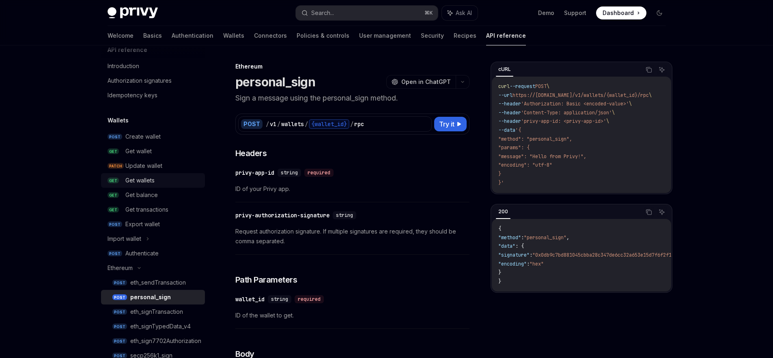
scroll to position [127, 0]
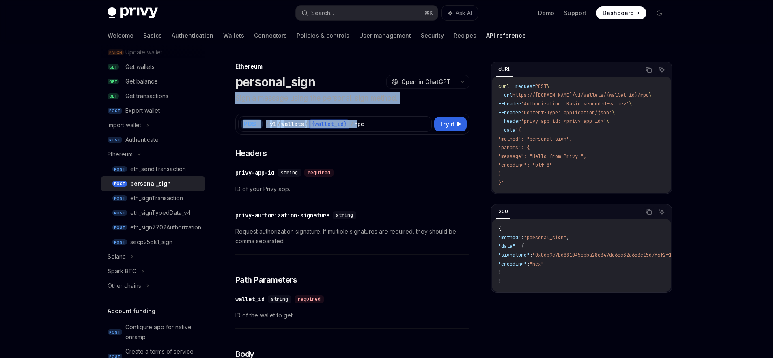
drag, startPoint x: 231, startPoint y: 99, endPoint x: 427, endPoint y: 106, distance: 196.2
click at [427, 100] on p "Sign a message using the personal_sign method." at bounding box center [352, 98] width 234 height 11
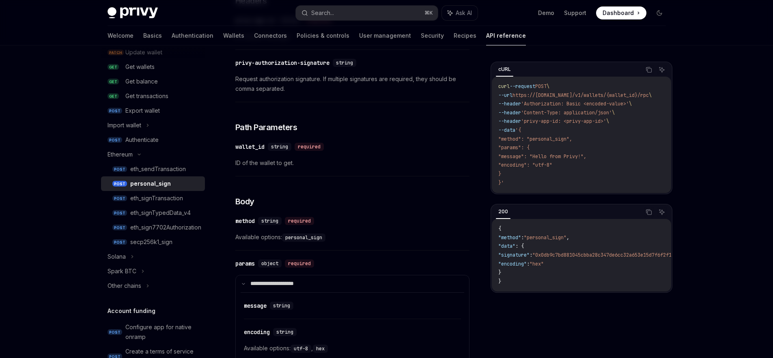
scroll to position [3, 0]
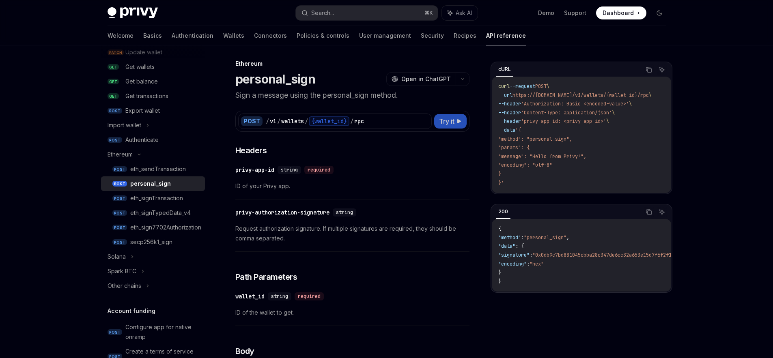
click at [449, 128] on button "Try it" at bounding box center [450, 121] width 32 height 15
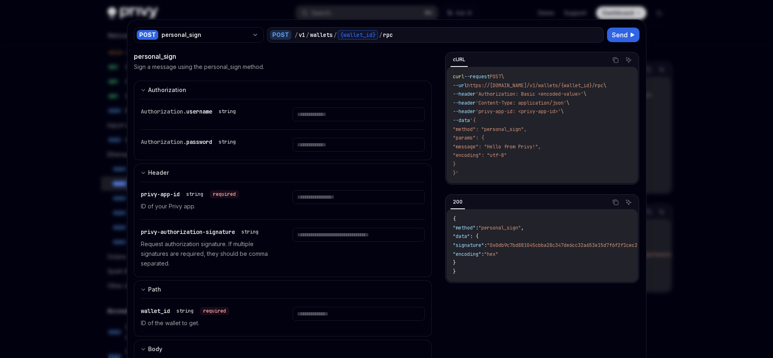
click at [194, 114] on span "username" at bounding box center [199, 111] width 26 height 7
click at [227, 114] on div "string" at bounding box center [227, 111] width 17 height 6
click at [264, 113] on div "Authorization. username string" at bounding box center [207, 112] width 132 height 8
click at [664, 44] on div at bounding box center [386, 179] width 773 height 358
type textarea "*"
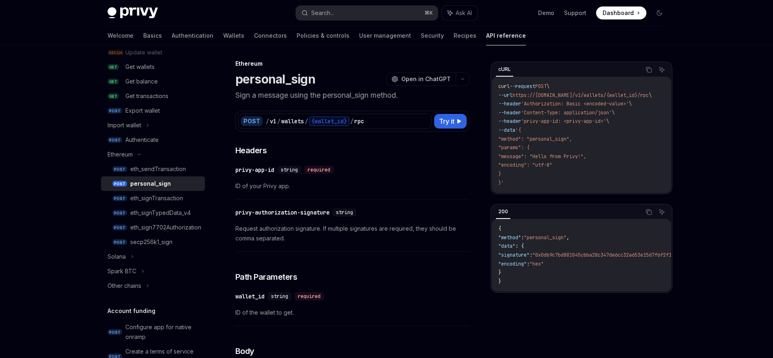
click at [316, 170] on div "required" at bounding box center [318, 170] width 29 height 8
click at [386, 170] on div "​ privy-app-id string required" at bounding box center [348, 170] width 226 height 10
click at [288, 152] on h3 "​ Headers" at bounding box center [352, 150] width 234 height 11
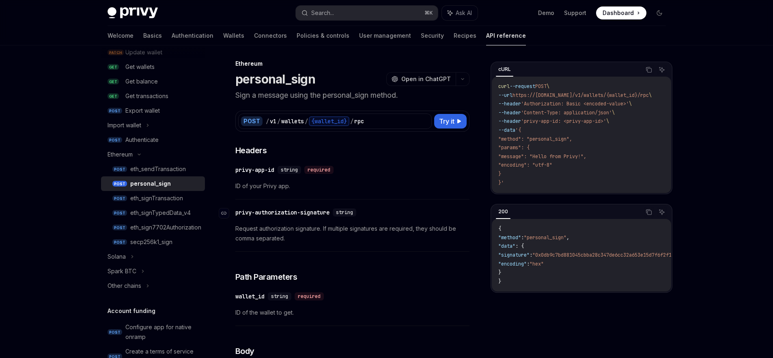
click at [295, 213] on div "privy-authorization-signature" at bounding box center [282, 213] width 94 height 8
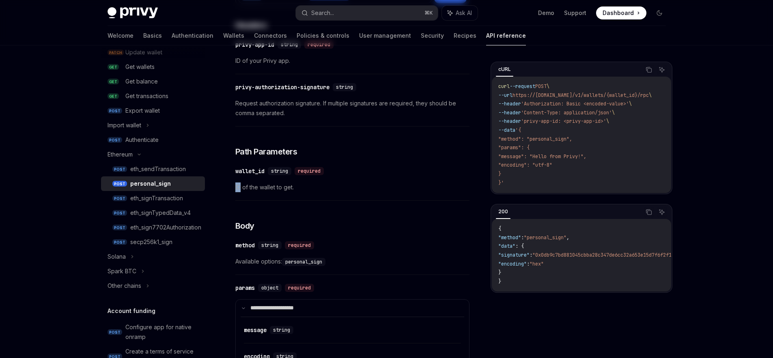
click at [295, 213] on div "**********" at bounding box center [352, 308] width 234 height 578
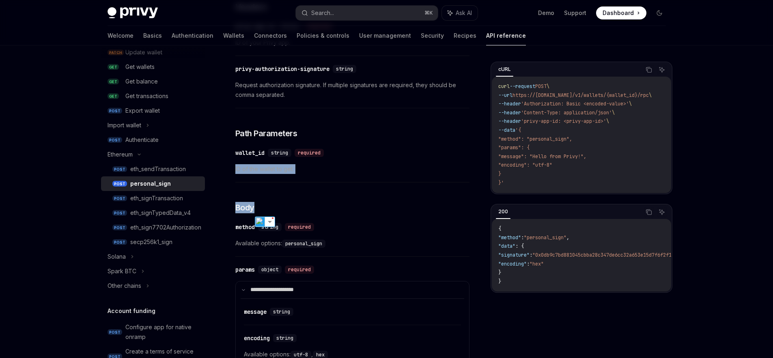
scroll to position [157, 0]
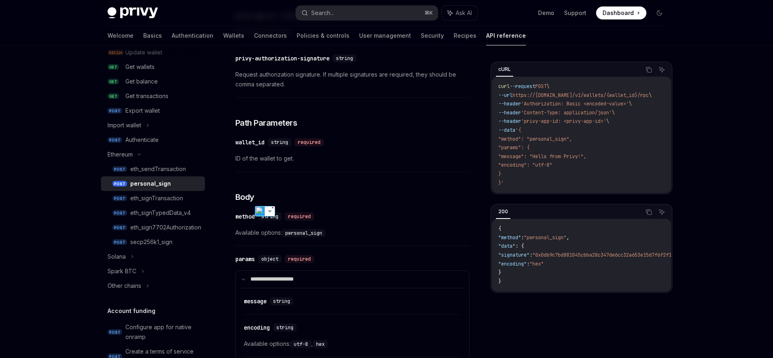
click at [364, 204] on div "**********" at bounding box center [352, 280] width 234 height 578
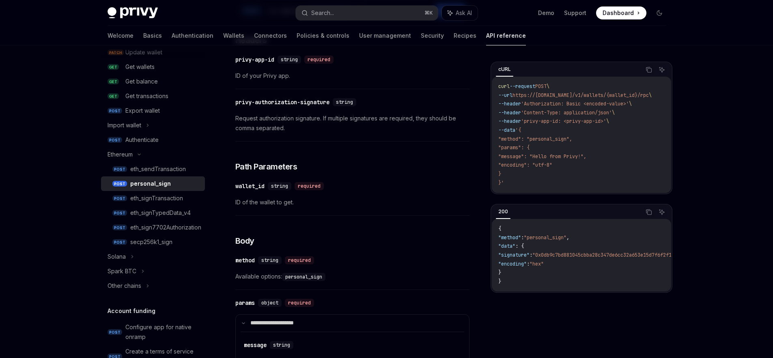
scroll to position [99, 0]
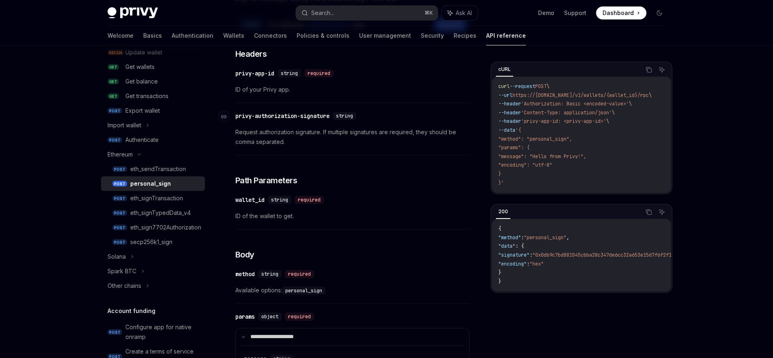
click at [299, 117] on div "privy-authorization-signature" at bounding box center [282, 116] width 94 height 8
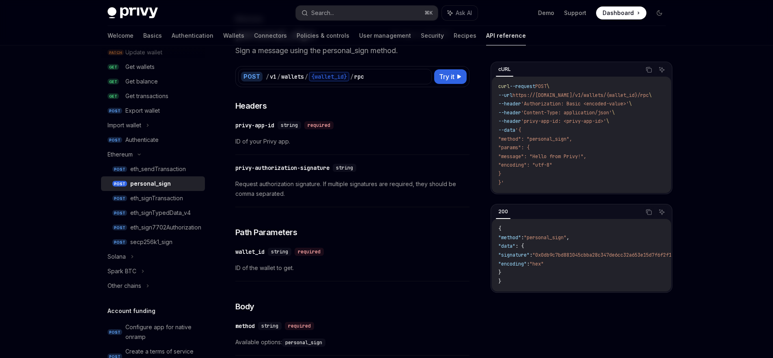
scroll to position [47, 0]
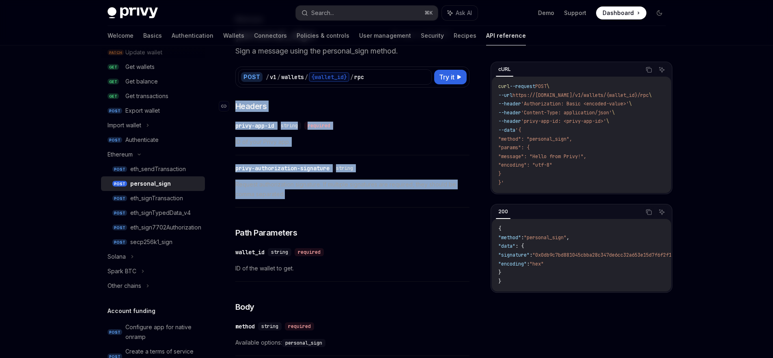
drag, startPoint x: 293, startPoint y: 198, endPoint x: 235, endPoint y: 106, distance: 108.9
copy div "​ Headers ​ privy-app-id string required ID of your Privy app. ​ privy-authoriz…"
click at [402, 160] on div "​ privy-authorization-signature string Request authorization signature. If mult…" at bounding box center [352, 184] width 234 height 48
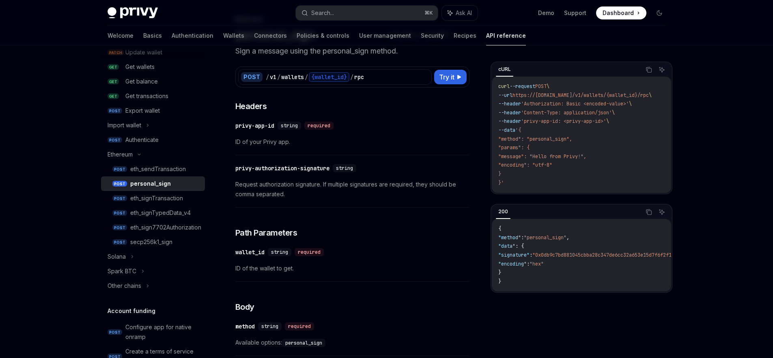
click at [391, 136] on div "​ privy-app-id string required ID of your Privy app." at bounding box center [352, 136] width 234 height 39
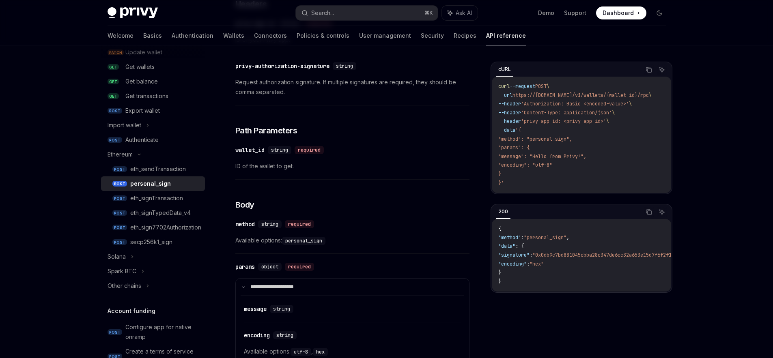
scroll to position [174, 0]
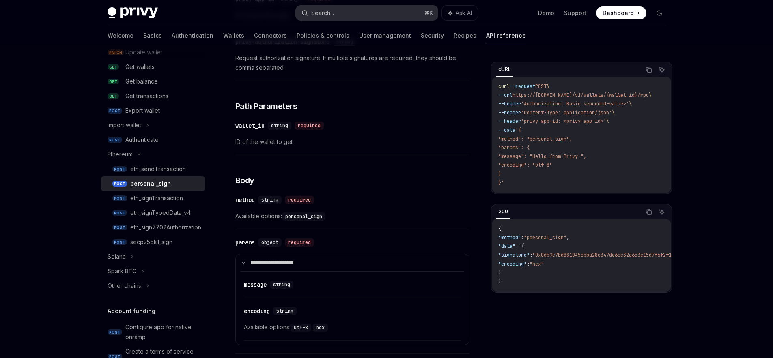
click at [356, 17] on button "Search... ⌘ K" at bounding box center [367, 13] width 142 height 15
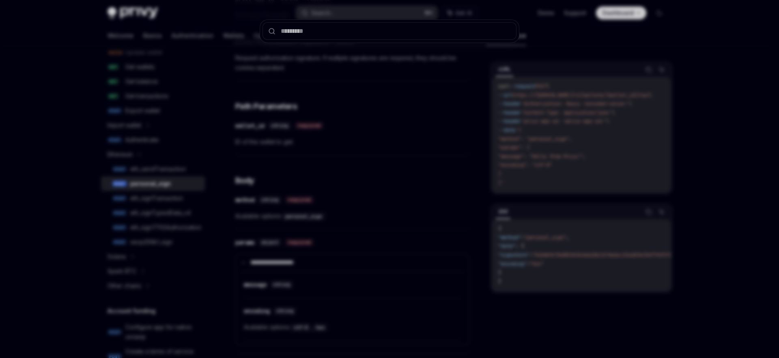
type input "**********"
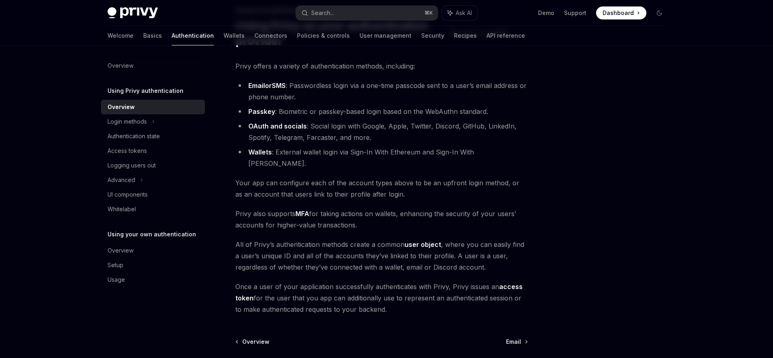
scroll to position [30, 0]
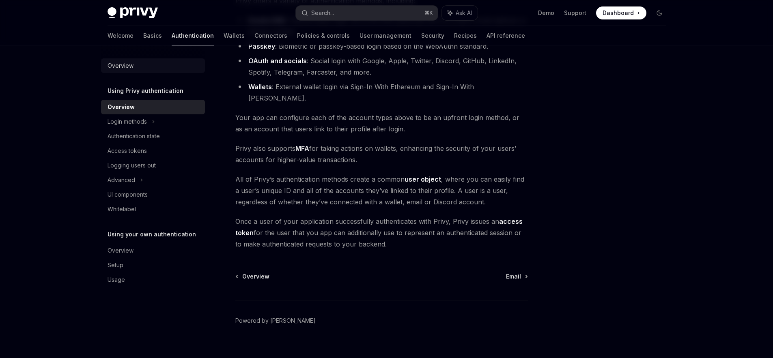
scroll to position [123, 0]
click at [399, 149] on span "Privy also supports MFA for taking actions on wallets, enhancing the security o…" at bounding box center [381, 153] width 293 height 23
type textarea "*"
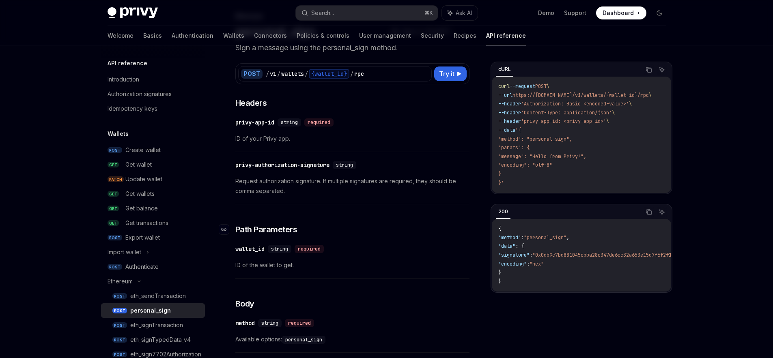
scroll to position [95, 0]
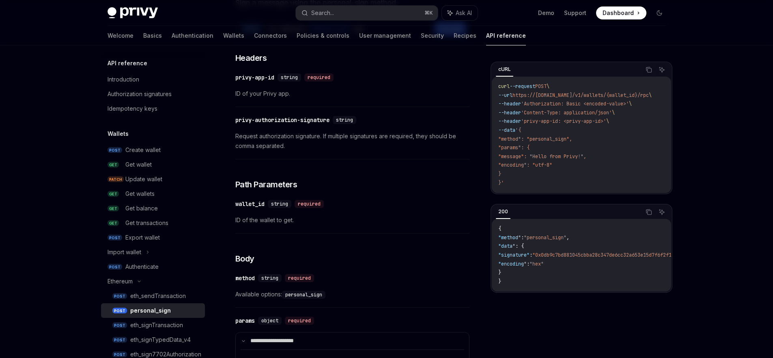
click at [288, 127] on div "​ privy-authorization-signature string Request authorization signature. If mult…" at bounding box center [352, 135] width 234 height 48
drag, startPoint x: 261, startPoint y: 139, endPoint x: 274, endPoint y: 138, distance: 12.6
click at [274, 138] on span "Request authorization signature. If multiple signatures are required, they shou…" at bounding box center [352, 141] width 234 height 19
click at [364, 138] on span "Request authorization signature. If multiple signatures are required, they shou…" at bounding box center [352, 141] width 234 height 19
click at [348, 17] on button "Search... ⌘ K" at bounding box center [367, 13] width 142 height 15
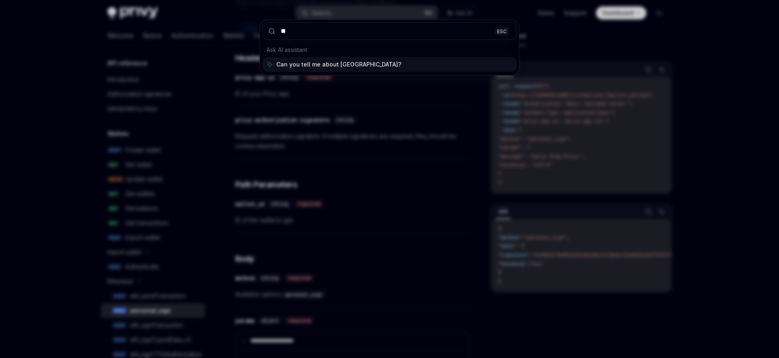
type input "*"
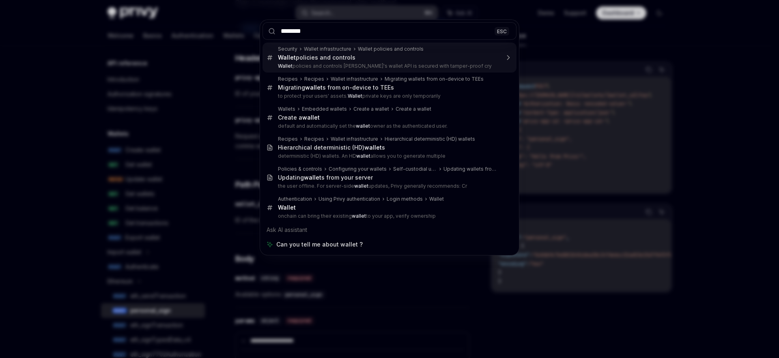
type input "*********"
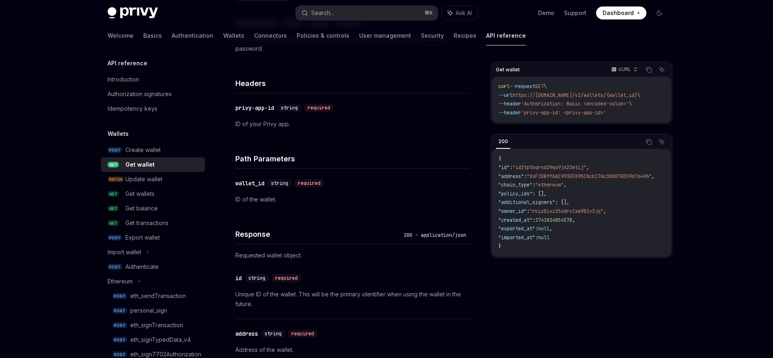
scroll to position [168, 0]
click at [167, 199] on link "GET Get wallets" at bounding box center [153, 194] width 104 height 15
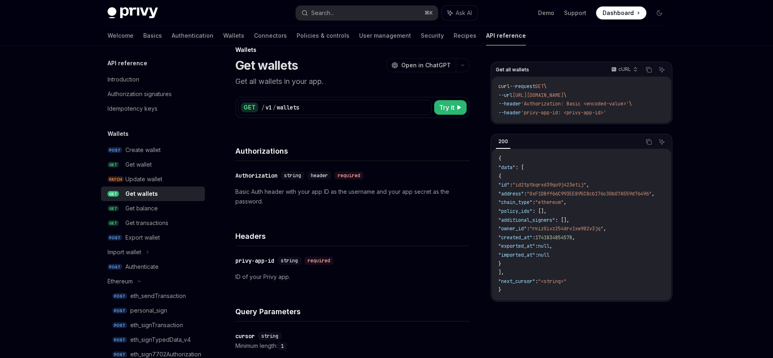
scroll to position [35, 0]
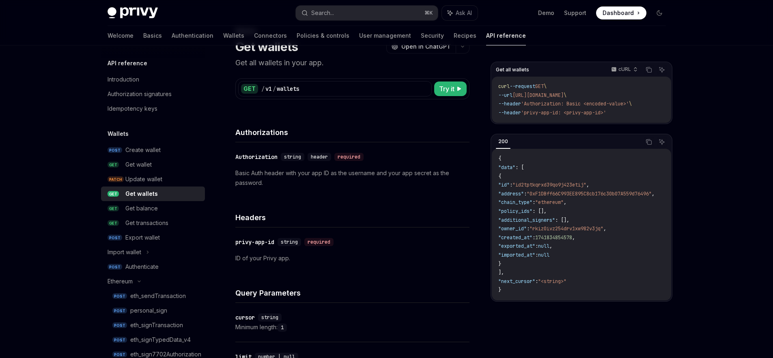
click at [328, 177] on p "Basic Auth header with your app ID as the username and your app secret as the p…" at bounding box center [352, 177] width 234 height 19
drag, startPoint x: 328, startPoint y: 175, endPoint x: 427, endPoint y: 176, distance: 99.1
click at [423, 176] on p "Basic Auth header with your app ID as the username and your app secret as the p…" at bounding box center [352, 177] width 234 height 19
click at [445, 176] on p "Basic Auth header with your app ID as the username and your app secret as the p…" at bounding box center [352, 177] width 234 height 19
click at [441, 197] on div "​ Authorization string header required Basic Auth header with your app ID as th…" at bounding box center [352, 169] width 234 height 55
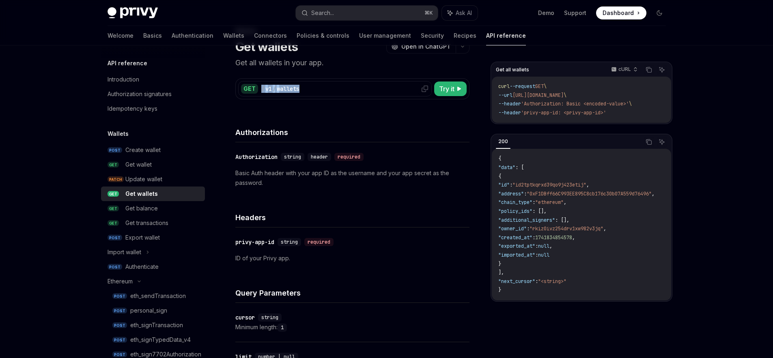
drag, startPoint x: 333, startPoint y: 87, endPoint x: 261, endPoint y: 91, distance: 72.4
click at [261, 91] on div "/ v1 / wallets" at bounding box center [345, 89] width 168 height 8
copy div "/ v1 / wallets"
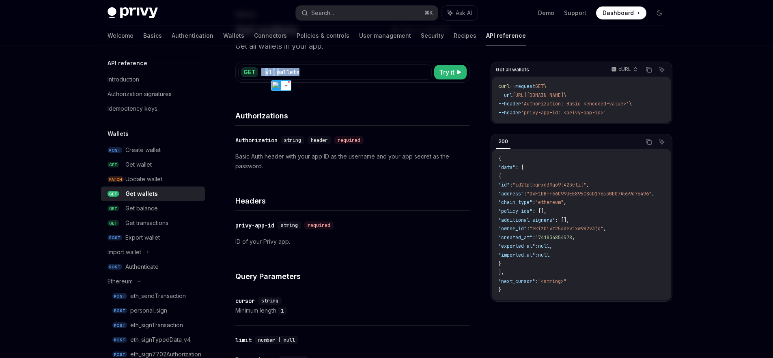
scroll to position [65, 0]
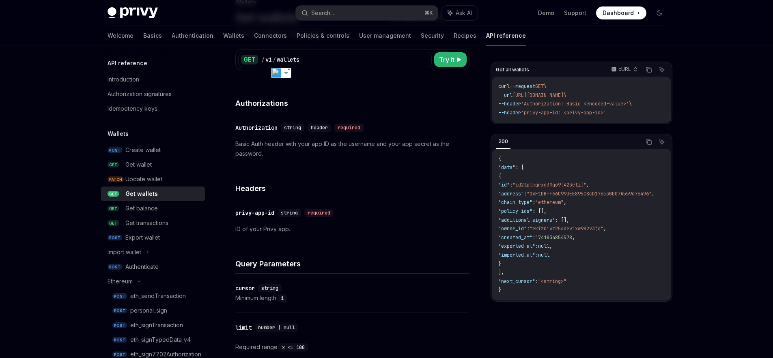
click at [537, 108] on code "curl --request GET \ --url [URL][DOMAIN_NAME] \ --header 'Authorization: Basic …" at bounding box center [582, 99] width 166 height 35
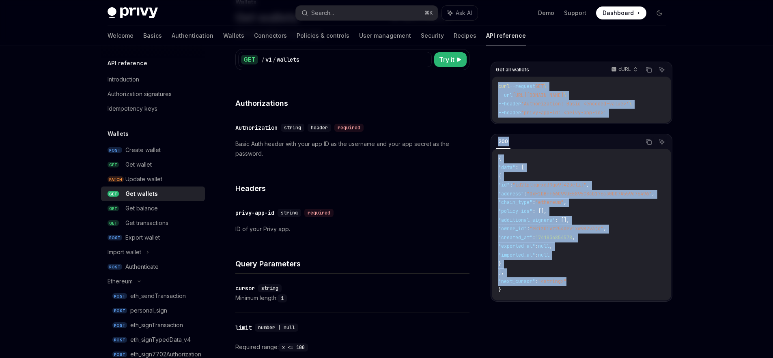
drag, startPoint x: 497, startPoint y: 88, endPoint x: 627, endPoint y: 285, distance: 235.9
click at [627, 285] on div "Get all wallets cURL Copy Ask AI curl --request GET \ --url [URL][DOMAIN_NAME] …" at bounding box center [582, 182] width 182 height 240
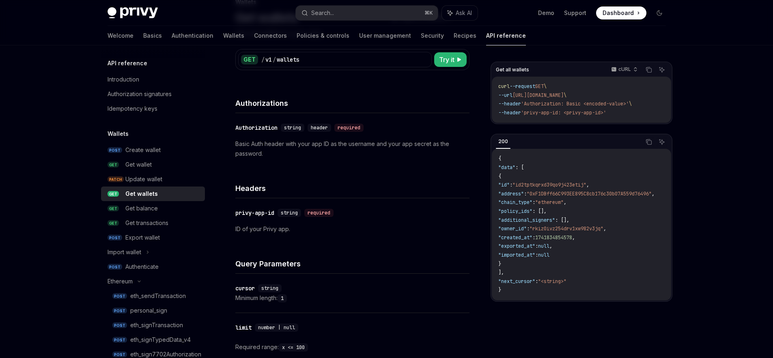
click at [560, 292] on code "{ "data" : [ { "id" : "id2tptkqrxd39qo9j423etij" , "address" : "0xF1DBff66C993E…" at bounding box center [587, 225] width 176 height 140
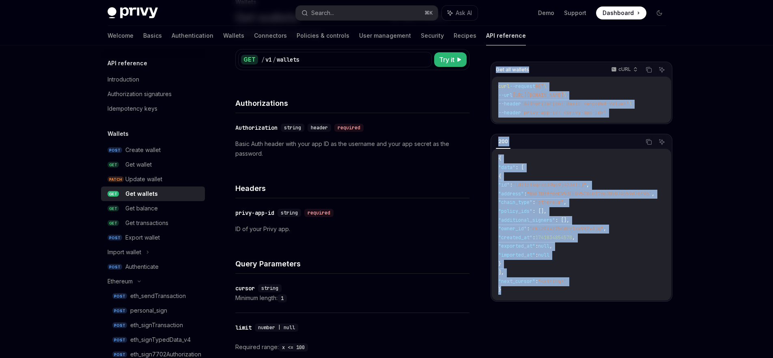
drag, startPoint x: 513, startPoint y: 292, endPoint x: 495, endPoint y: 70, distance: 222.3
click at [495, 70] on div "Get all wallets cURL Copy Ask AI curl --request GET \ --url [URL][DOMAIN_NAME] …" at bounding box center [582, 182] width 182 height 240
copy div "Get all wallets cURL Copy Ask AI curl --request GET \ --url [URL][DOMAIN_NAME] …"
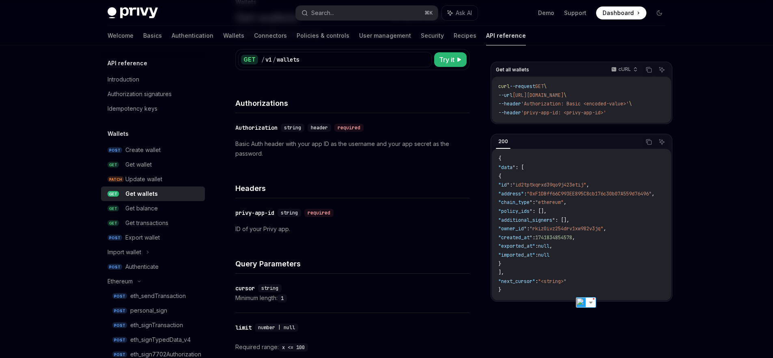
click at [392, 230] on p "ID of your Privy app." at bounding box center [352, 229] width 234 height 10
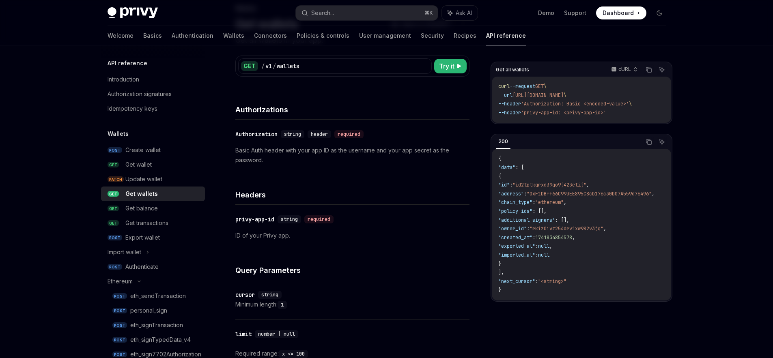
scroll to position [51, 0]
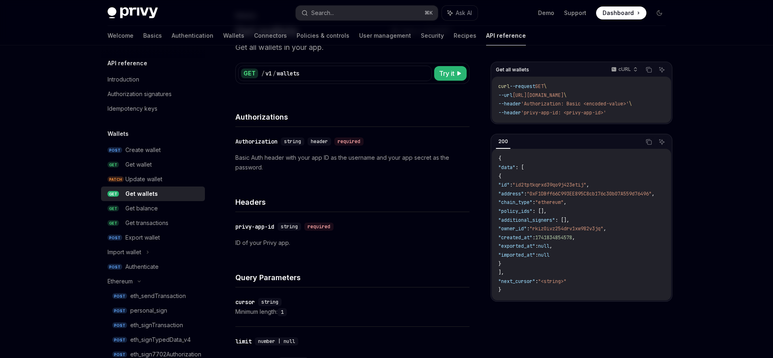
click at [400, 250] on div "​ privy-app-id string required ID of your Privy app." at bounding box center [352, 234] width 234 height 45
click at [315, 242] on p "ID of your Privy app." at bounding box center [352, 243] width 234 height 10
drag, startPoint x: 294, startPoint y: 244, endPoint x: 250, endPoint y: 248, distance: 44.8
click at [250, 248] on div "​ privy-app-id string required ID of your Privy app." at bounding box center [352, 234] width 234 height 45
click at [352, 247] on p "ID of your Privy app." at bounding box center [352, 243] width 234 height 10
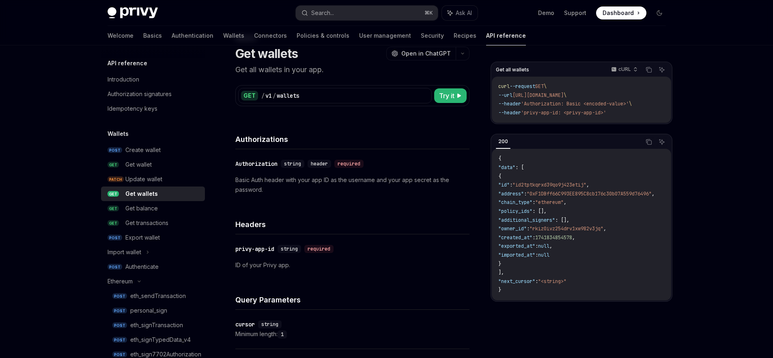
scroll to position [22, 0]
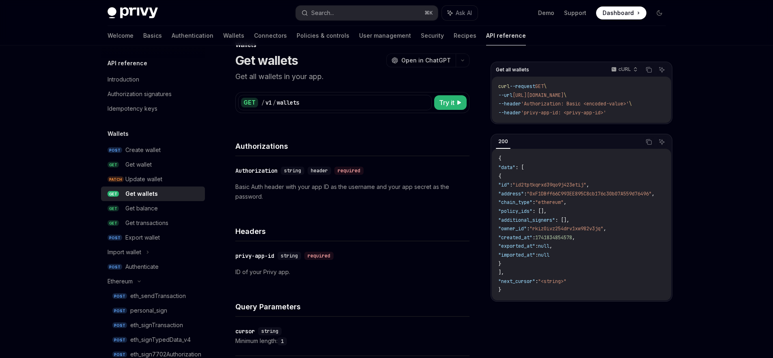
click at [321, 199] on p "Basic Auth header with your app ID as the username and your app secret as the p…" at bounding box center [352, 191] width 234 height 19
drag, startPoint x: 316, startPoint y: 187, endPoint x: 405, endPoint y: 188, distance: 89.3
click at [405, 188] on p "Basic Auth header with your app ID as the username and your app secret as the p…" at bounding box center [352, 191] width 234 height 19
click at [416, 203] on div "​ Authorization string header required Basic Auth header with your app ID as th…" at bounding box center [352, 183] width 234 height 55
click at [430, 146] on h4 "Authorizations" at bounding box center [352, 146] width 234 height 11
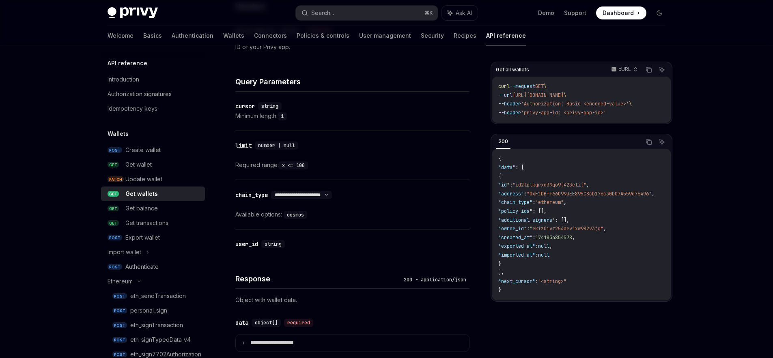
scroll to position [337, 0]
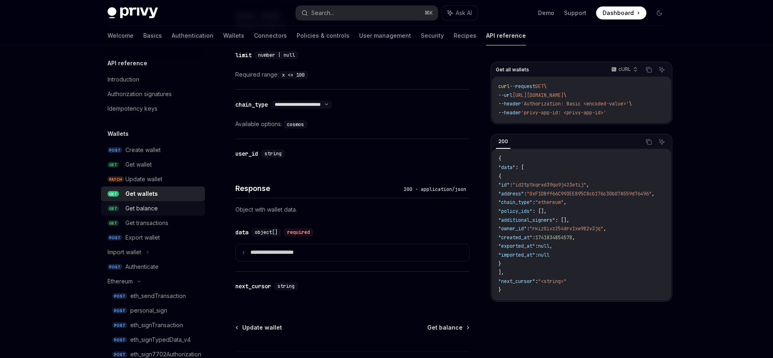
click at [156, 214] on link "GET Get balance" at bounding box center [153, 208] width 104 height 15
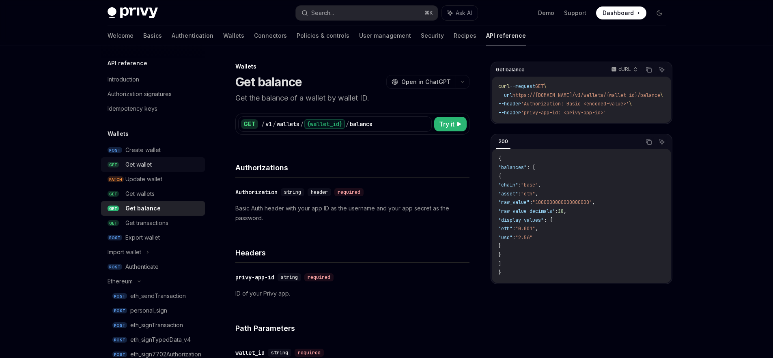
click at [179, 161] on div "Get wallet" at bounding box center [162, 165] width 75 height 10
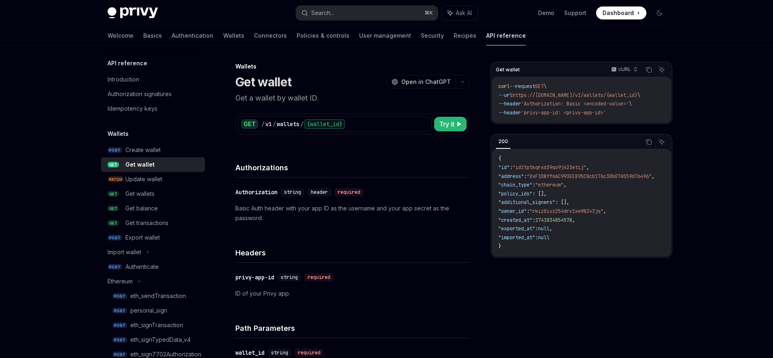
click at [595, 287] on div "Get wallet cURL Copy Ask AI curl --request GET \ --url https://[DOMAIN_NAME]/v1…" at bounding box center [582, 210] width 182 height 297
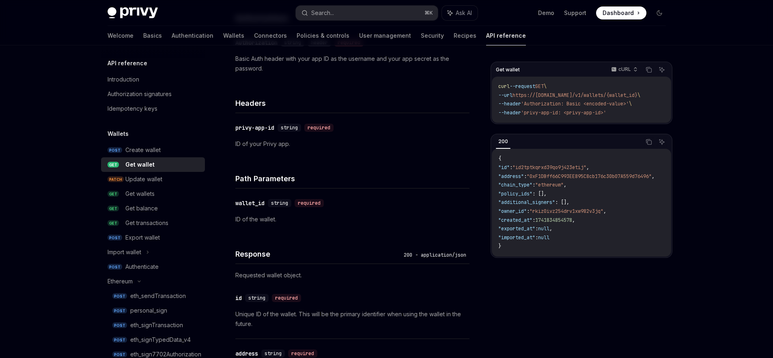
scroll to position [149, 0]
click at [438, 148] on p "ID of your Privy app." at bounding box center [352, 145] width 234 height 10
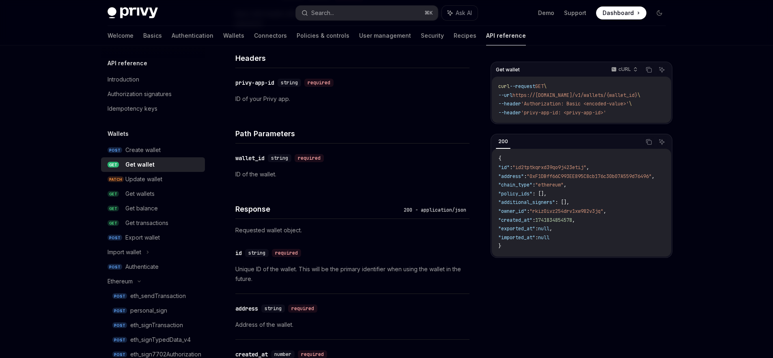
scroll to position [192, 0]
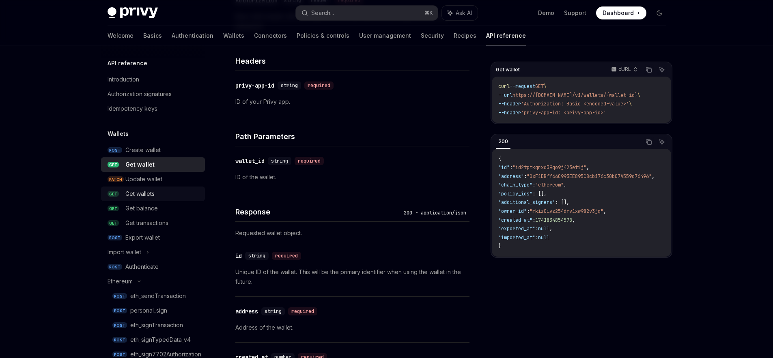
click at [152, 195] on div "Get wallets" at bounding box center [139, 194] width 29 height 10
type textarea "*"
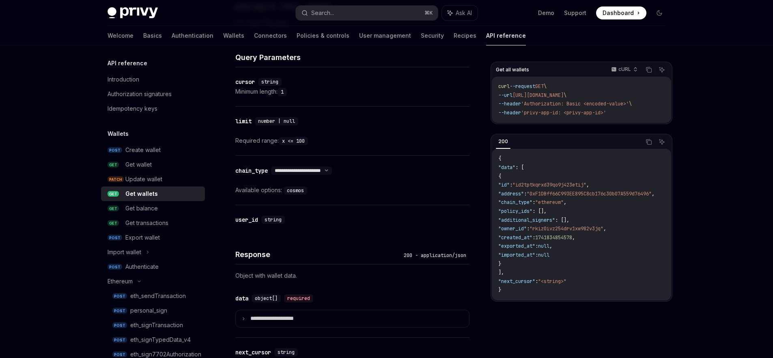
scroll to position [347, 0]
